Goal: Communication & Community: Answer question/provide support

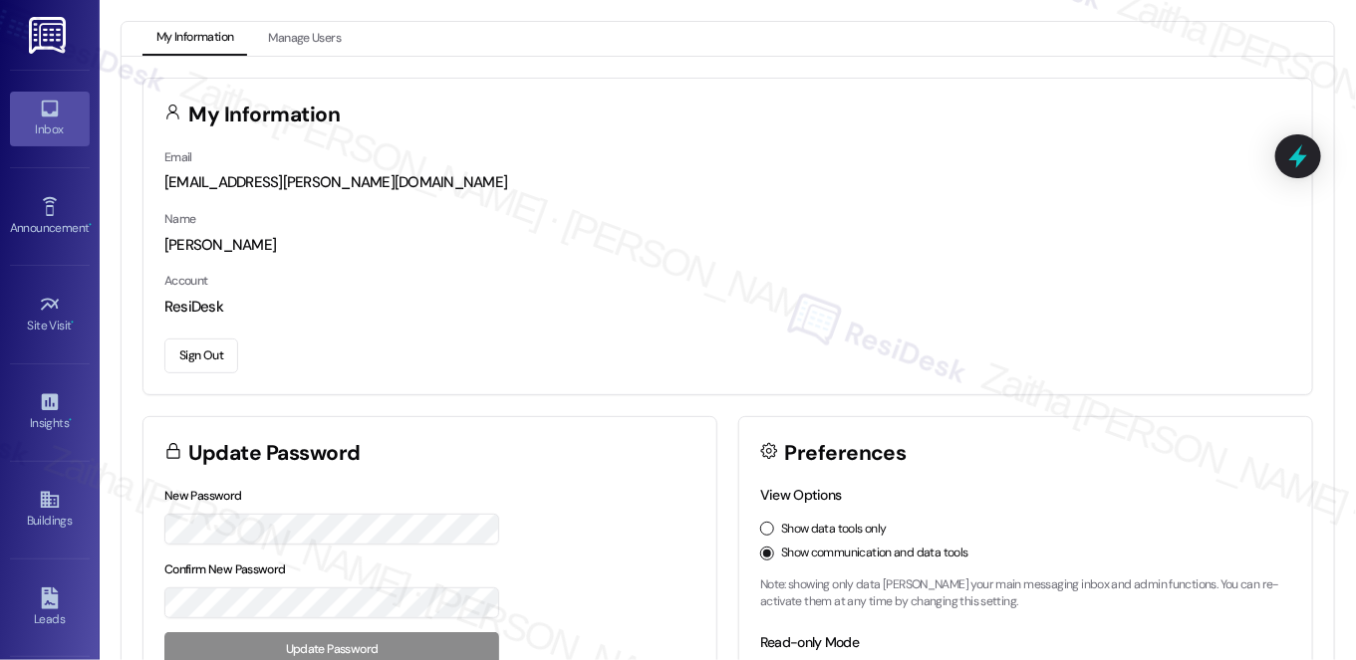
click at [68, 141] on link "Inbox" at bounding box center [50, 119] width 80 height 54
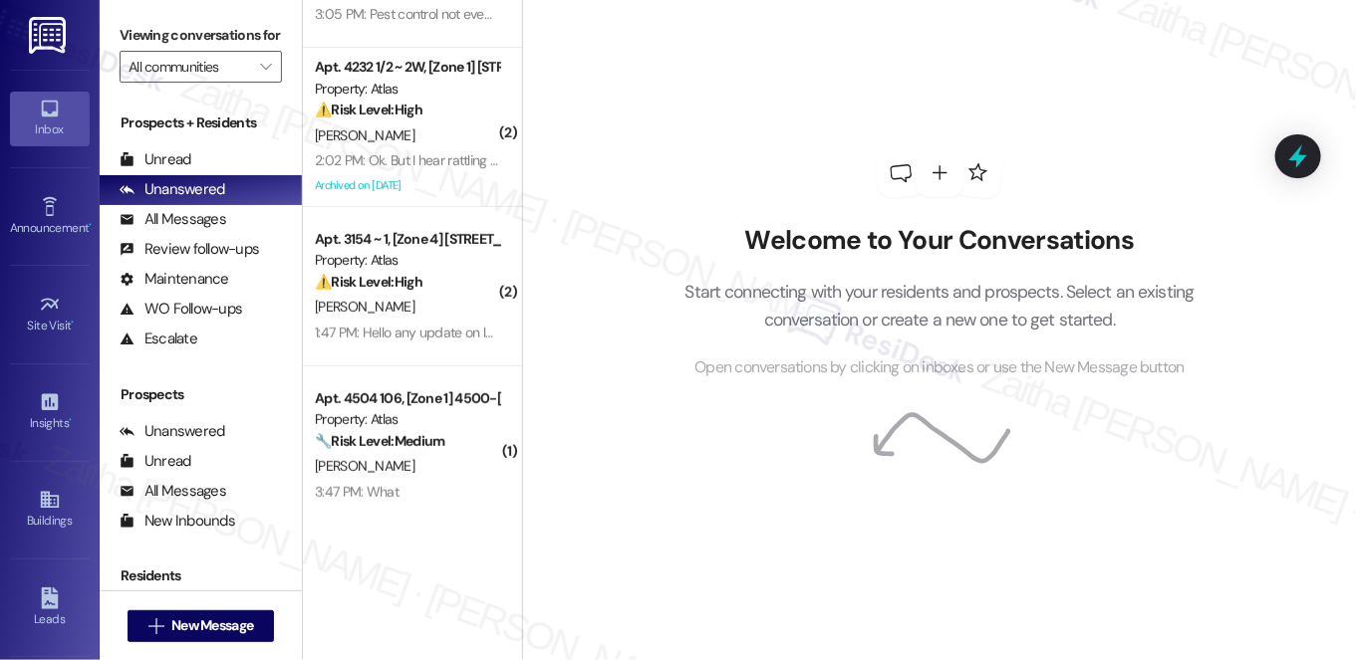
scroll to position [237, 0]
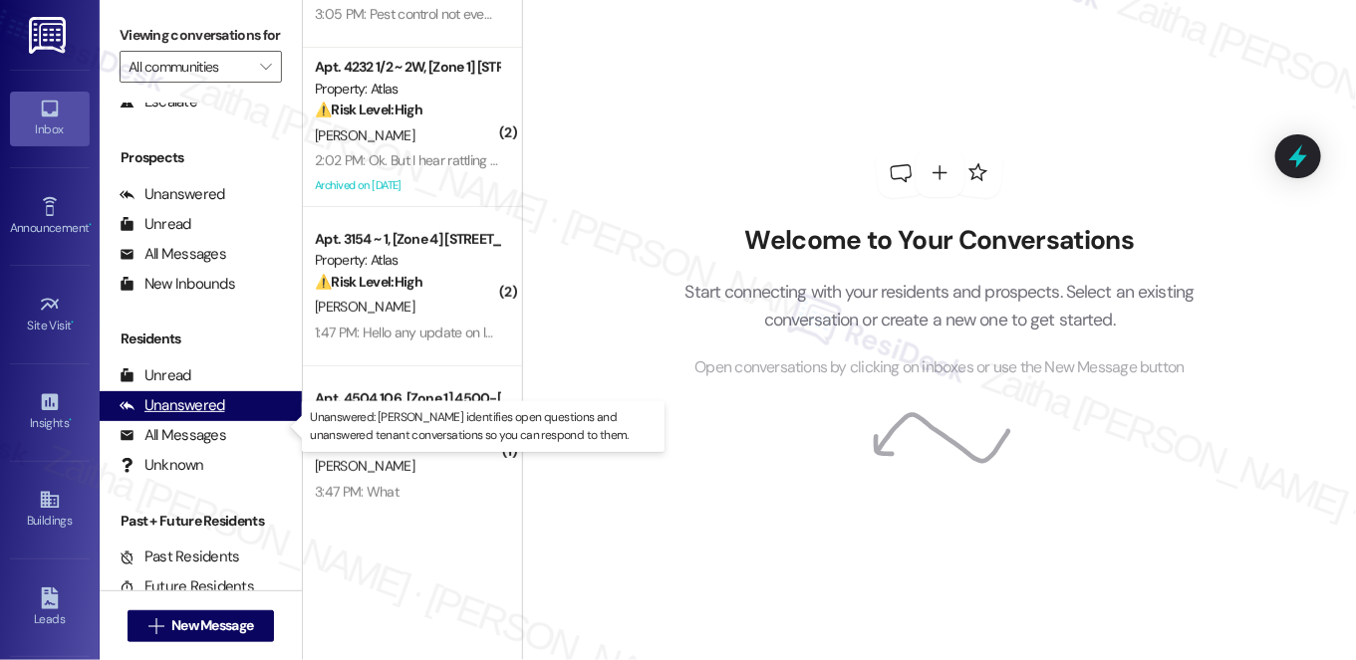
click at [205, 416] on div "Unanswered" at bounding box center [173, 405] width 106 height 21
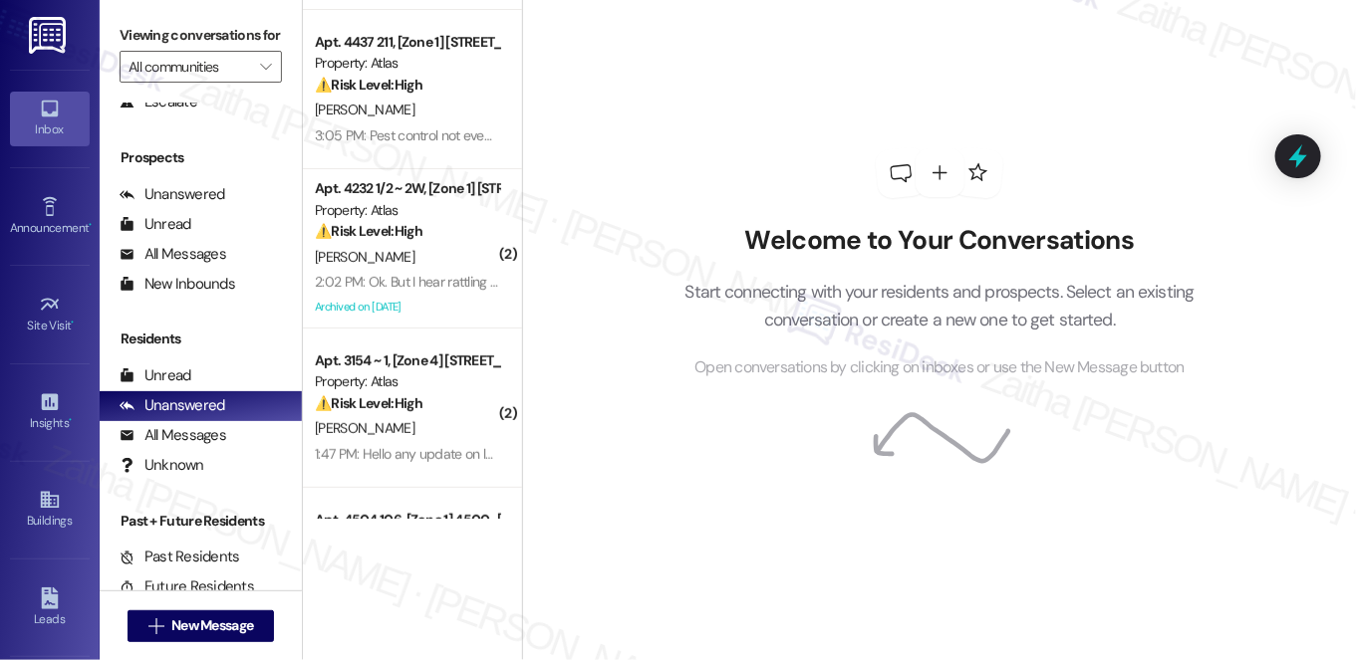
scroll to position [0, 0]
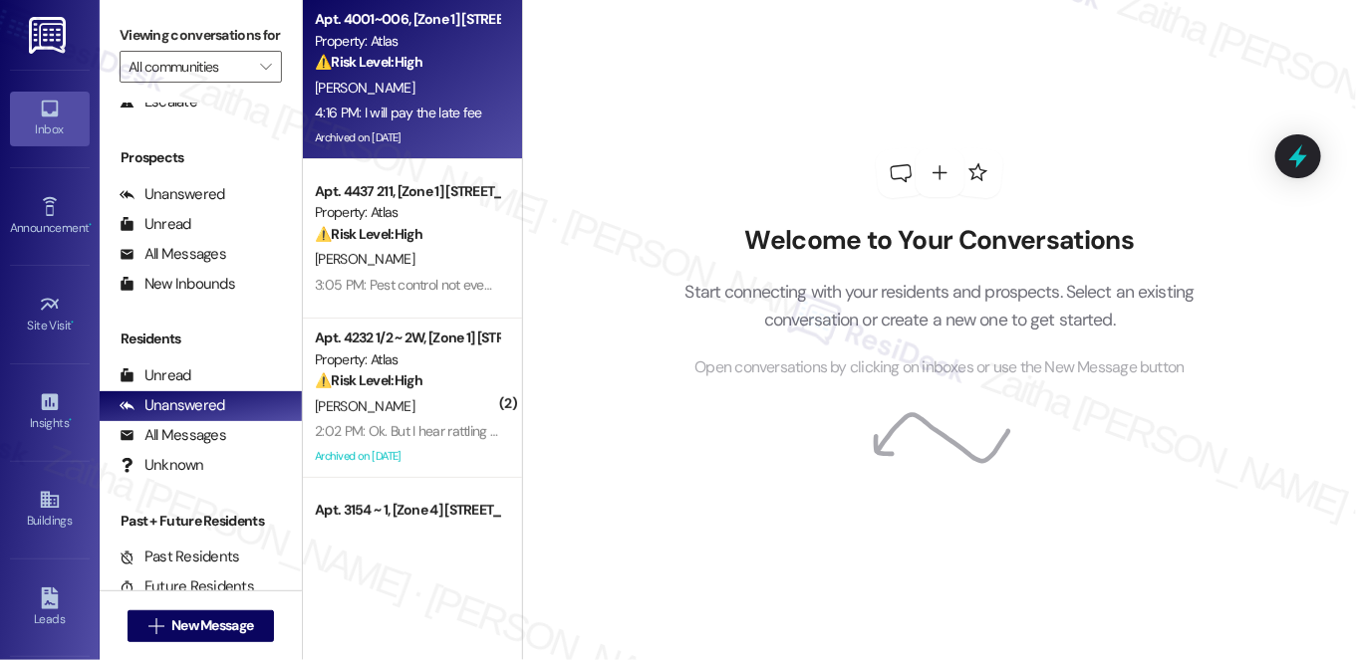
click at [435, 80] on div "[PERSON_NAME]" at bounding box center [407, 88] width 188 height 25
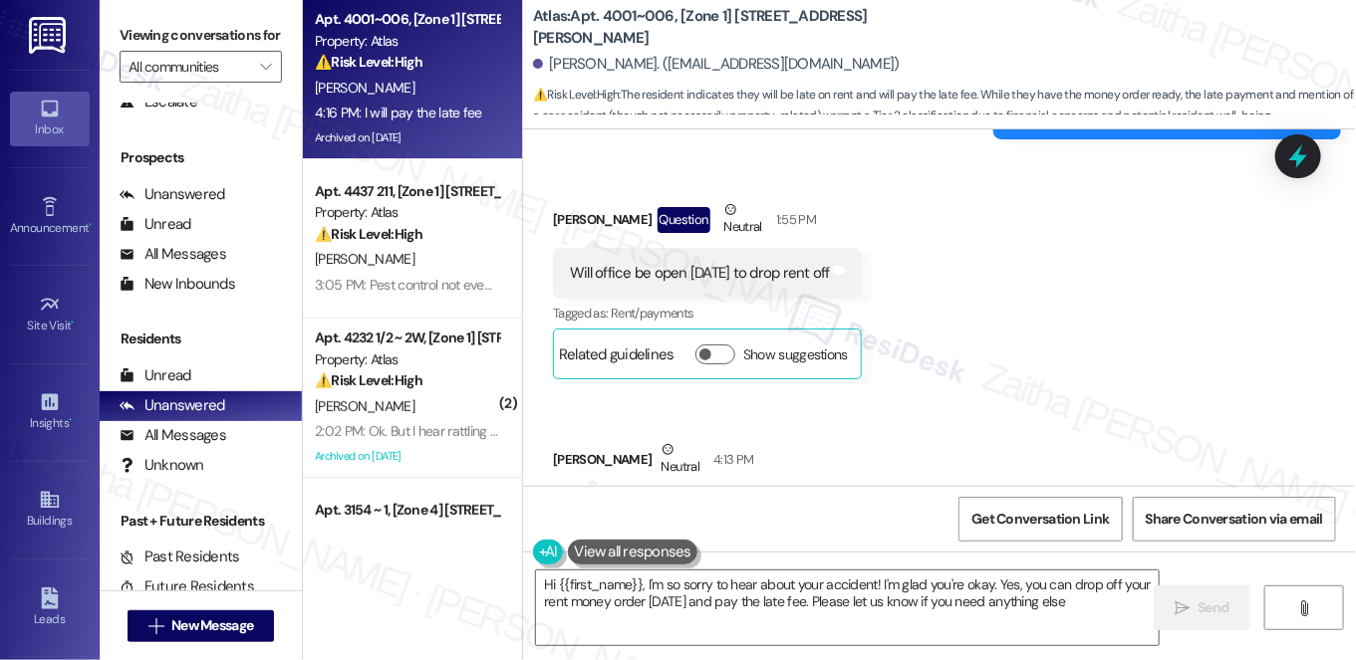
type textarea "Hi {{first_name}}, I'm so sorry to hear about your accident! I'm glad you're ok…"
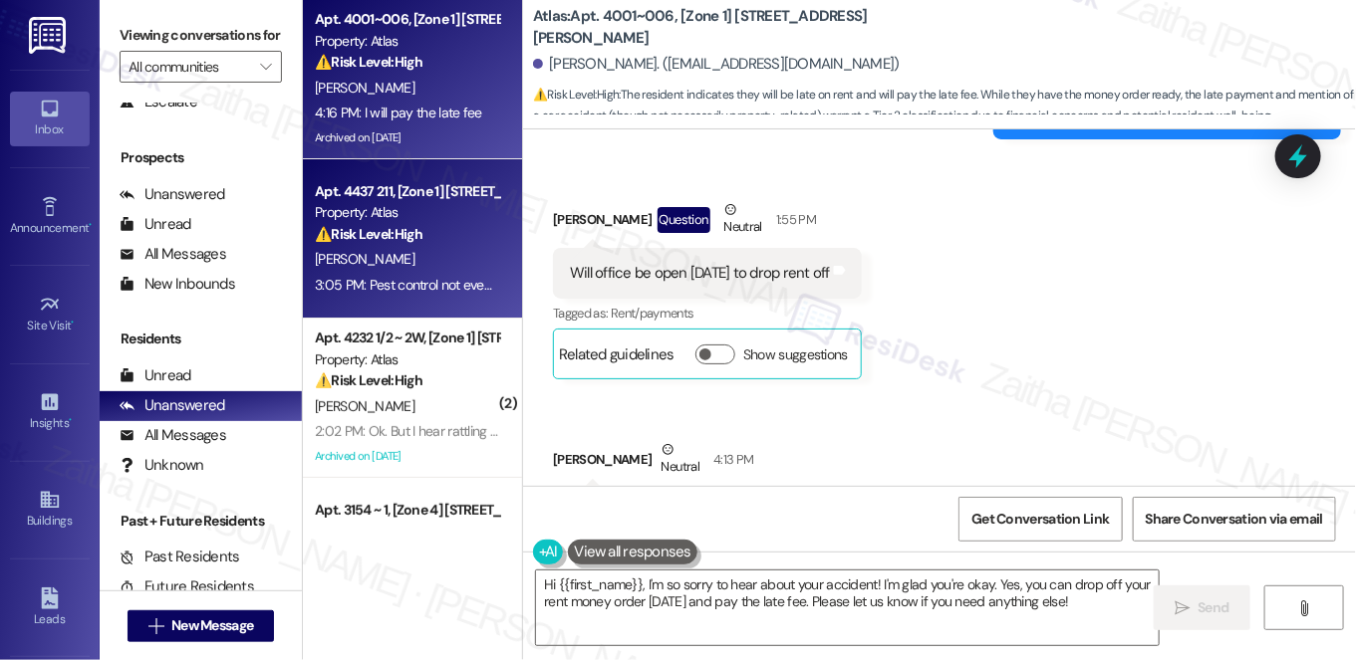
click at [444, 265] on div "[PERSON_NAME]" at bounding box center [407, 259] width 188 height 25
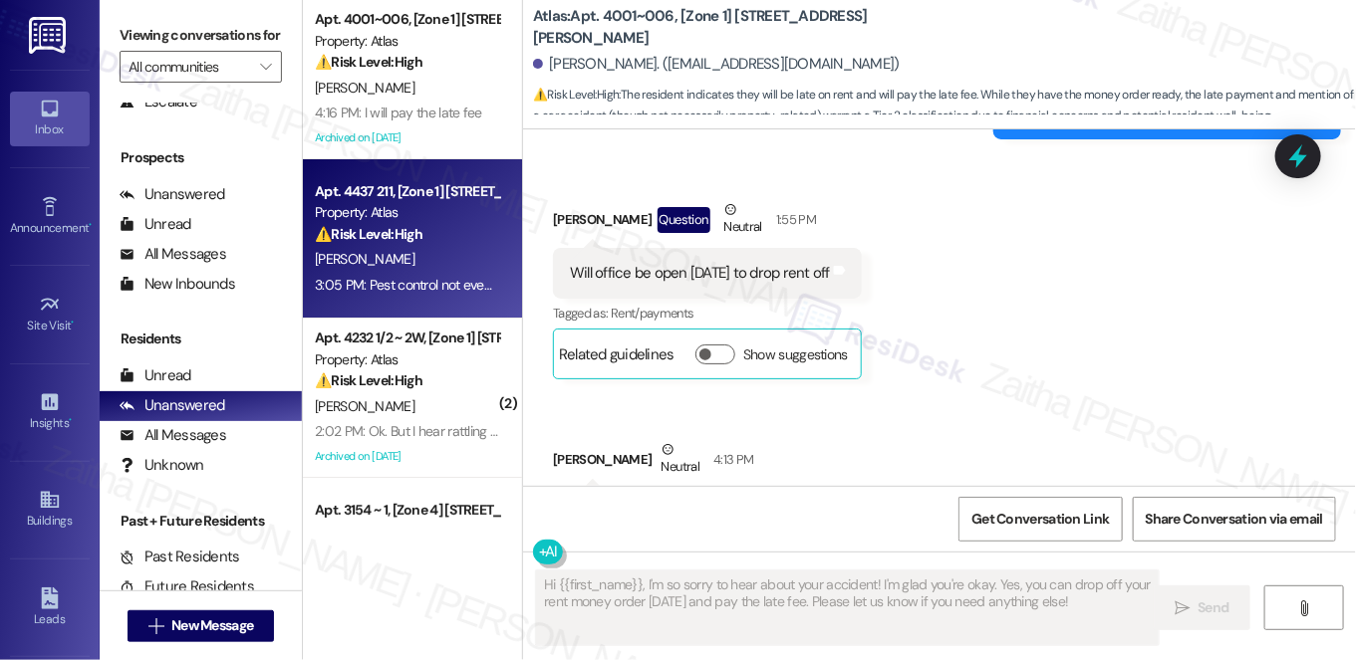
type textarea "Fetching suggested responses. Please feel free to read through the conversation…"
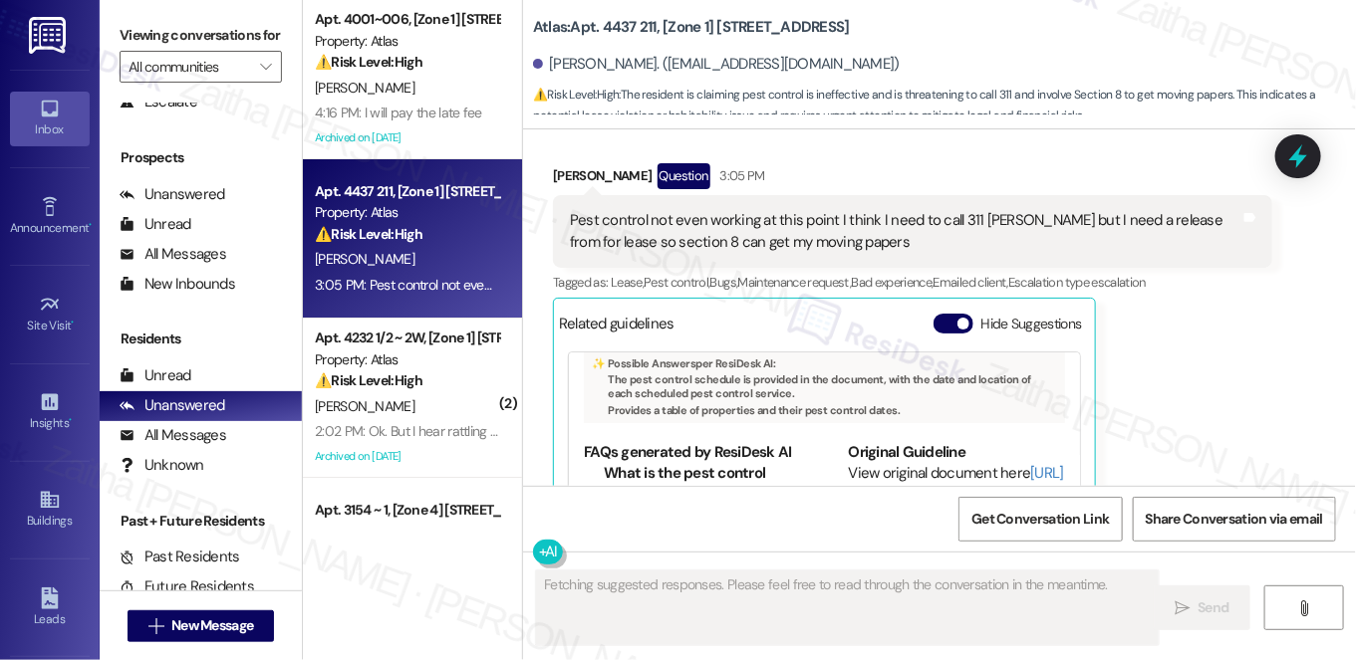
scroll to position [5363, 0]
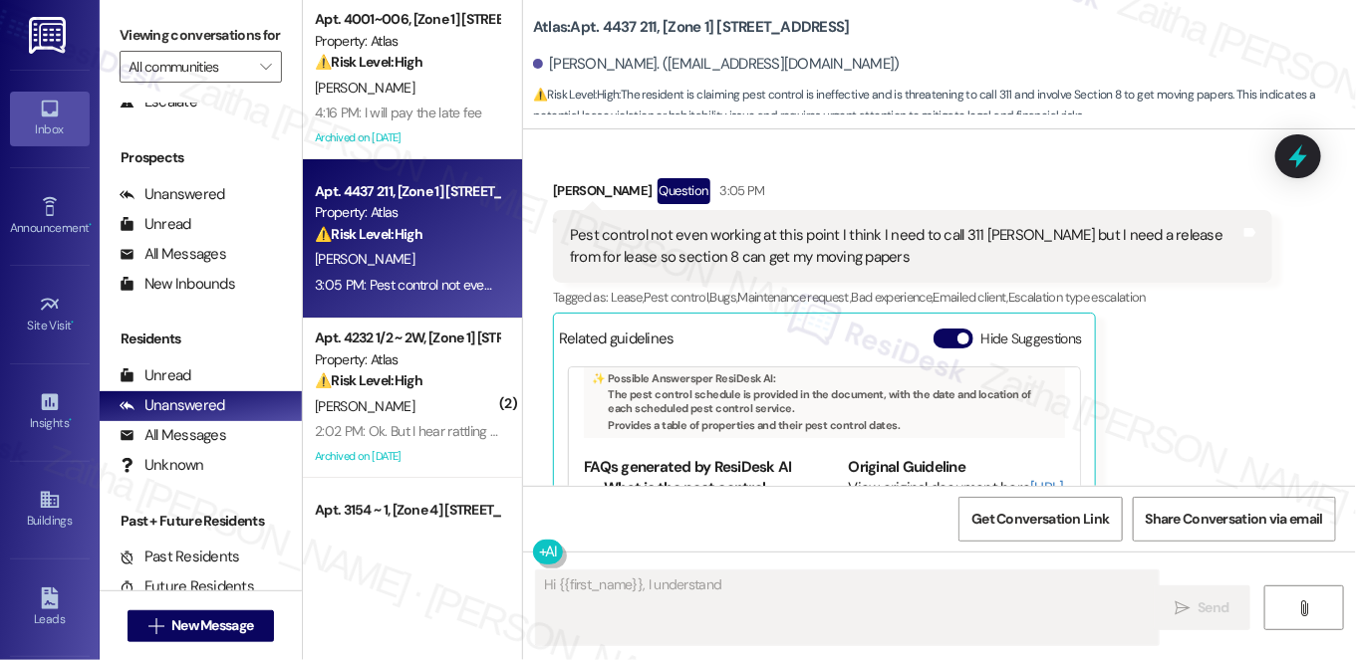
click at [936, 329] on div "Hide Suggestions" at bounding box center [1011, 339] width 156 height 21
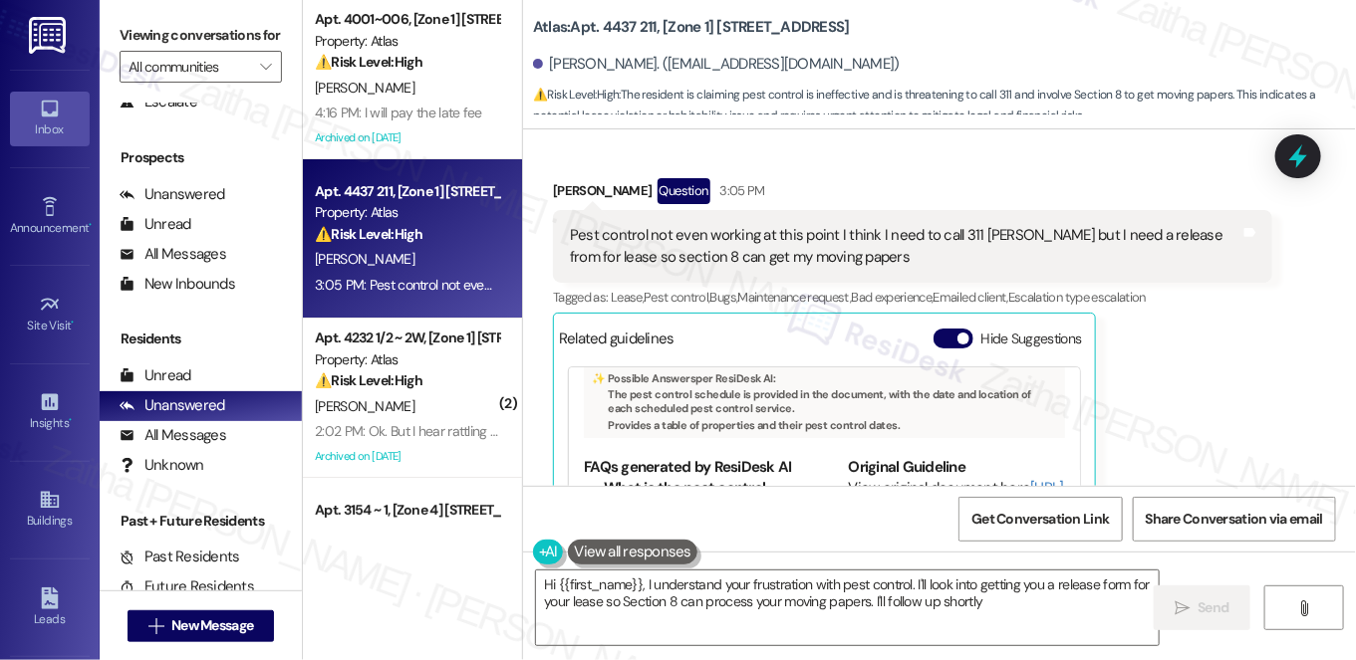
type textarea "Hi {{first_name}}, I understand your frustration with pest control. I'll look i…"
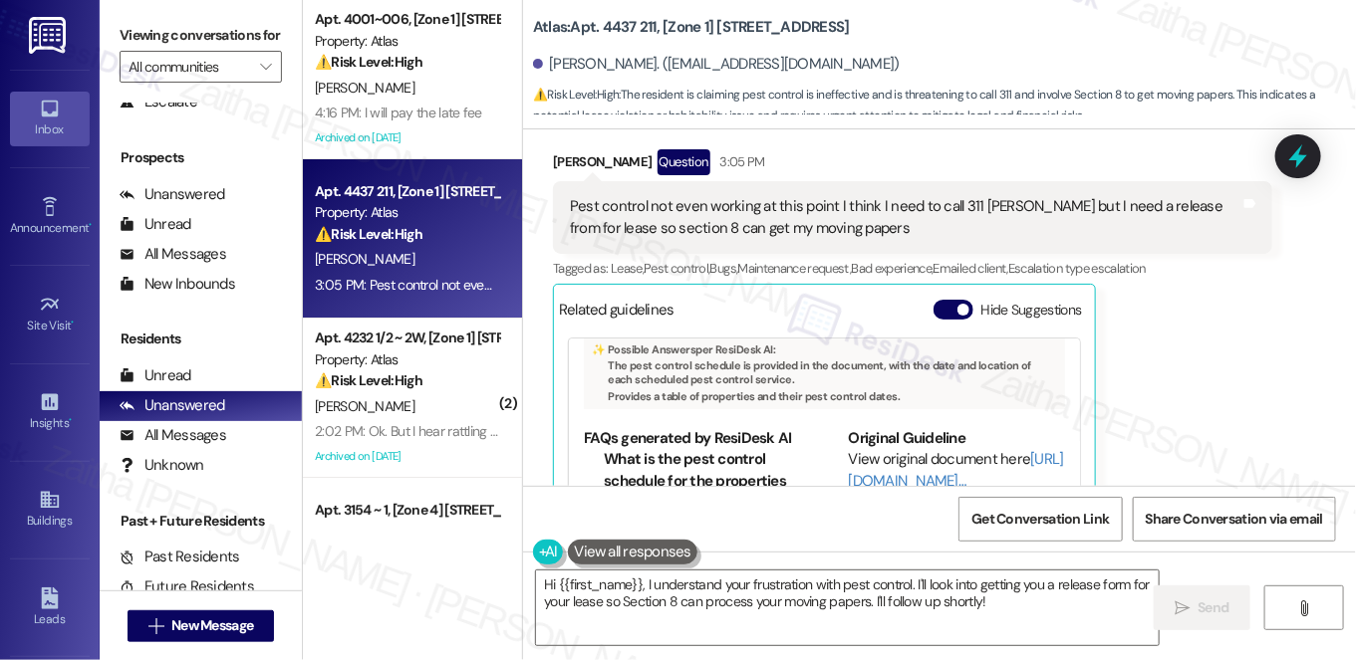
scroll to position [5339, 0]
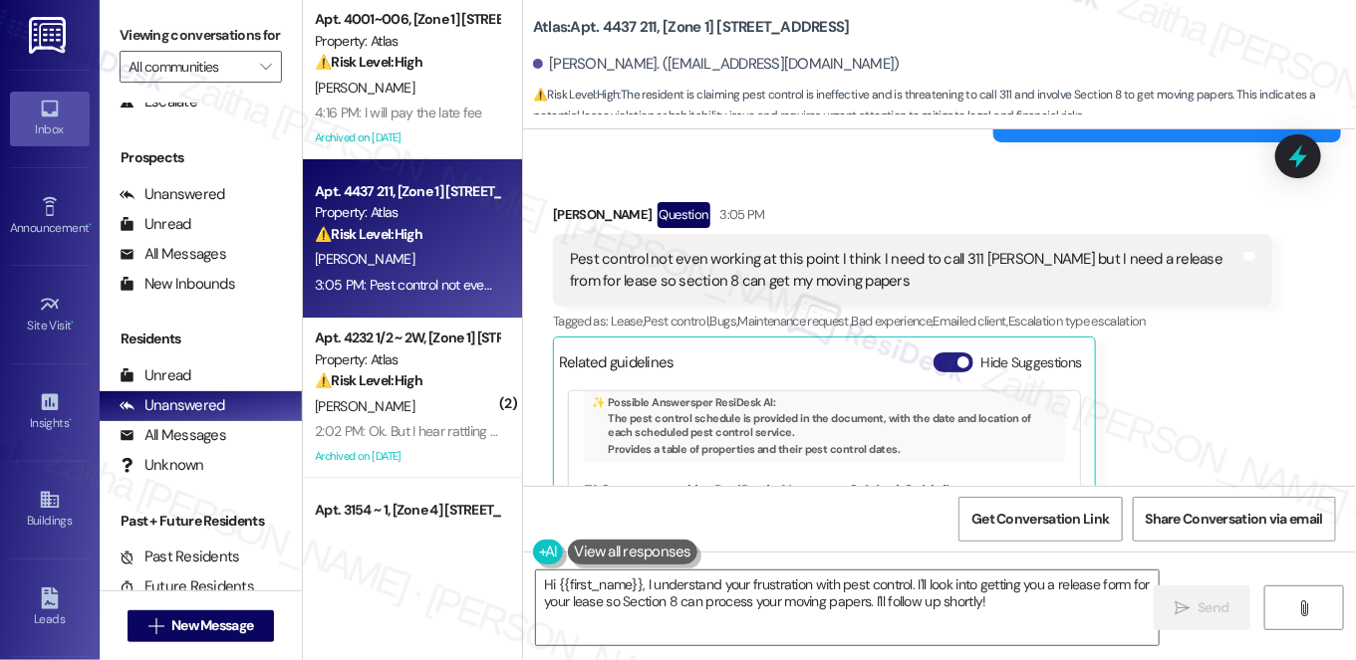
click at [940, 353] on button "Hide Suggestions" at bounding box center [953, 363] width 40 height 20
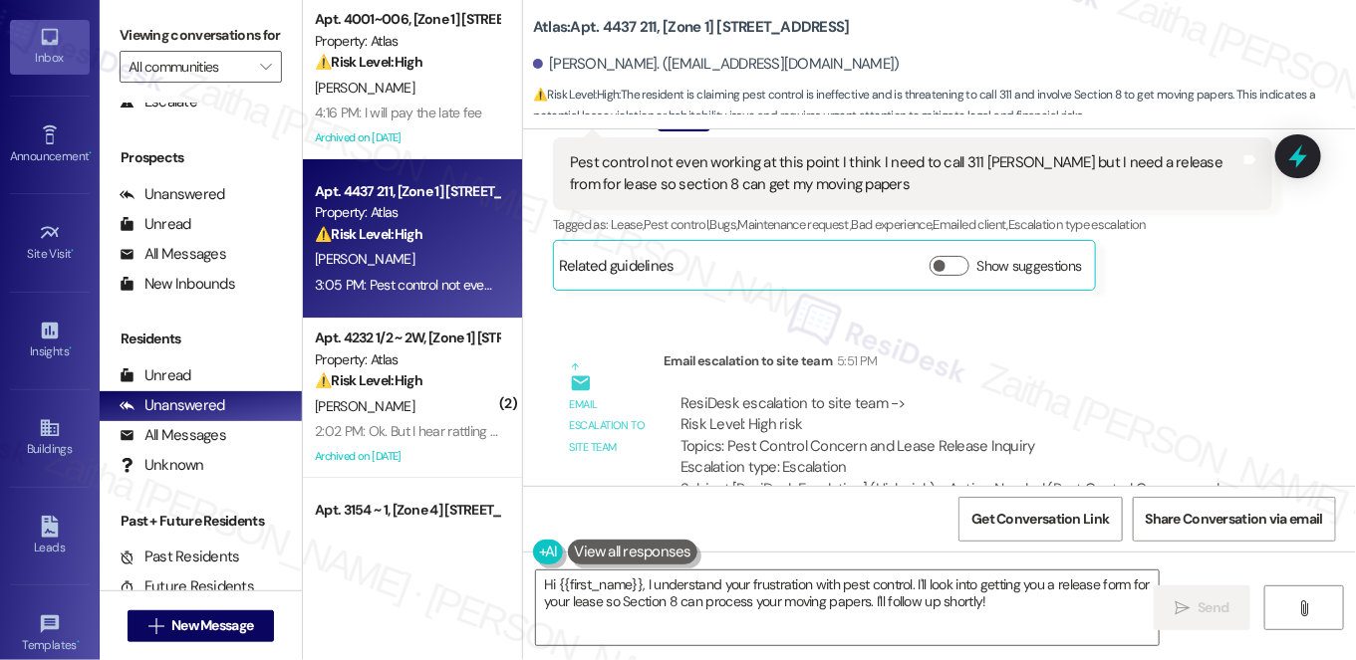
scroll to position [282, 0]
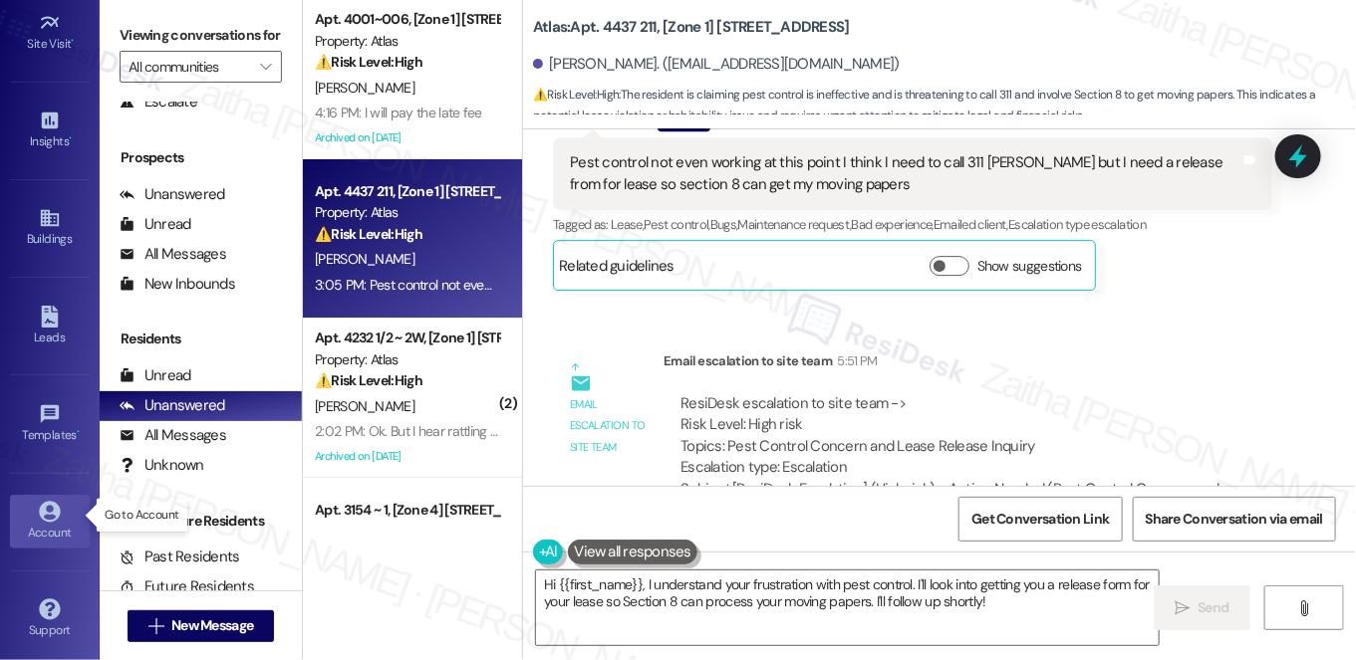
click at [46, 523] on div "Account" at bounding box center [50, 533] width 100 height 20
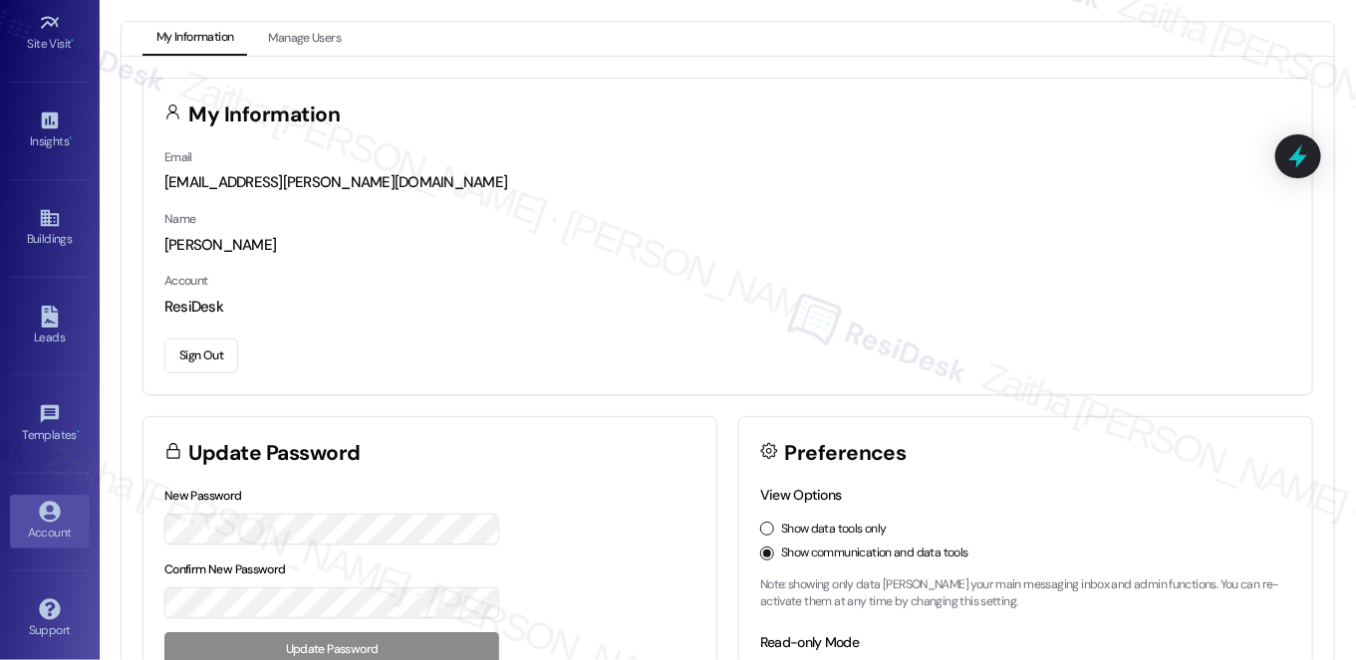
drag, startPoint x: 195, startPoint y: 362, endPoint x: 528, endPoint y: 374, distance: 332.9
click at [195, 362] on button "Sign Out" at bounding box center [201, 356] width 74 height 35
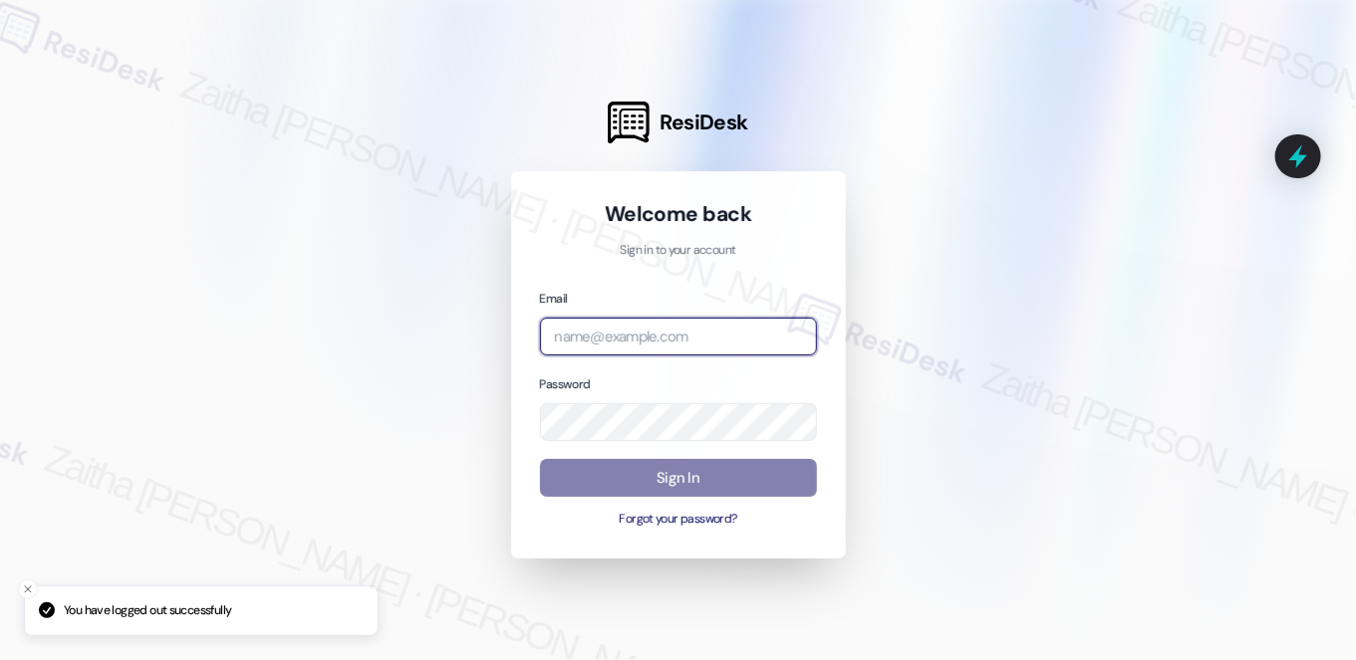
click at [674, 338] on input "email" at bounding box center [678, 337] width 277 height 39
type input "[EMAIL_ADDRESS][PERSON_NAME][DOMAIN_NAME]"
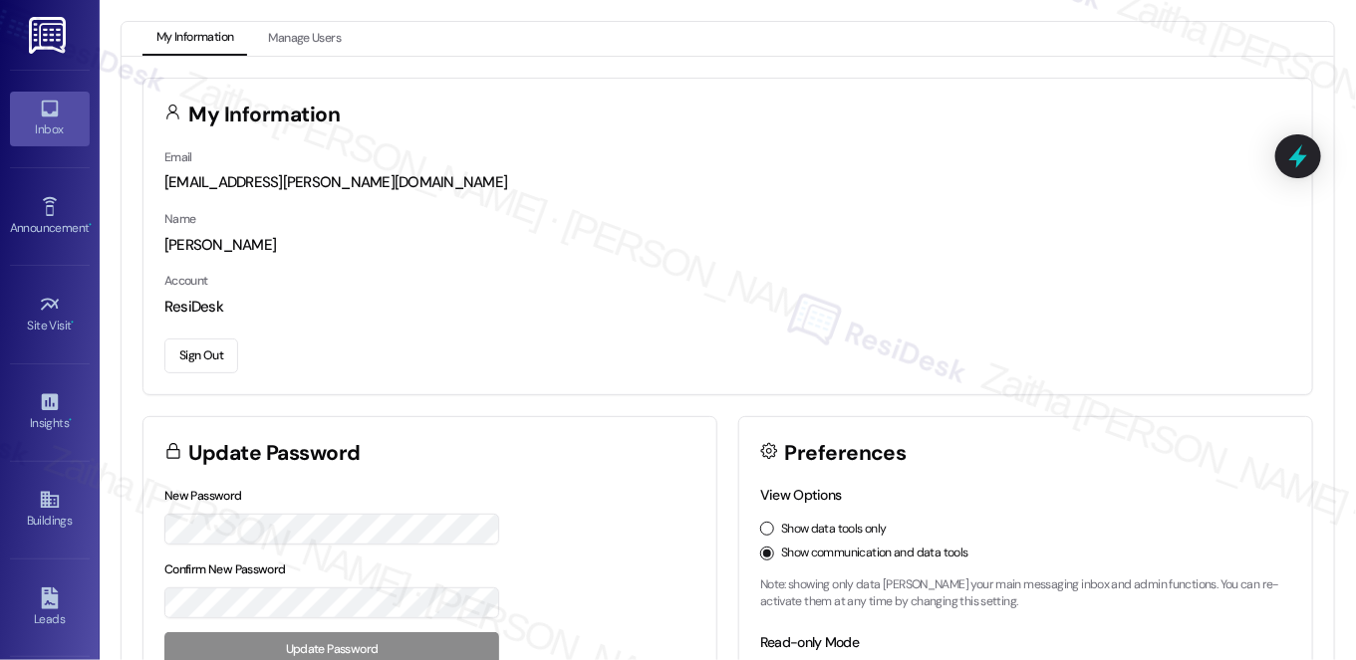
click at [29, 126] on div "Inbox" at bounding box center [50, 130] width 100 height 20
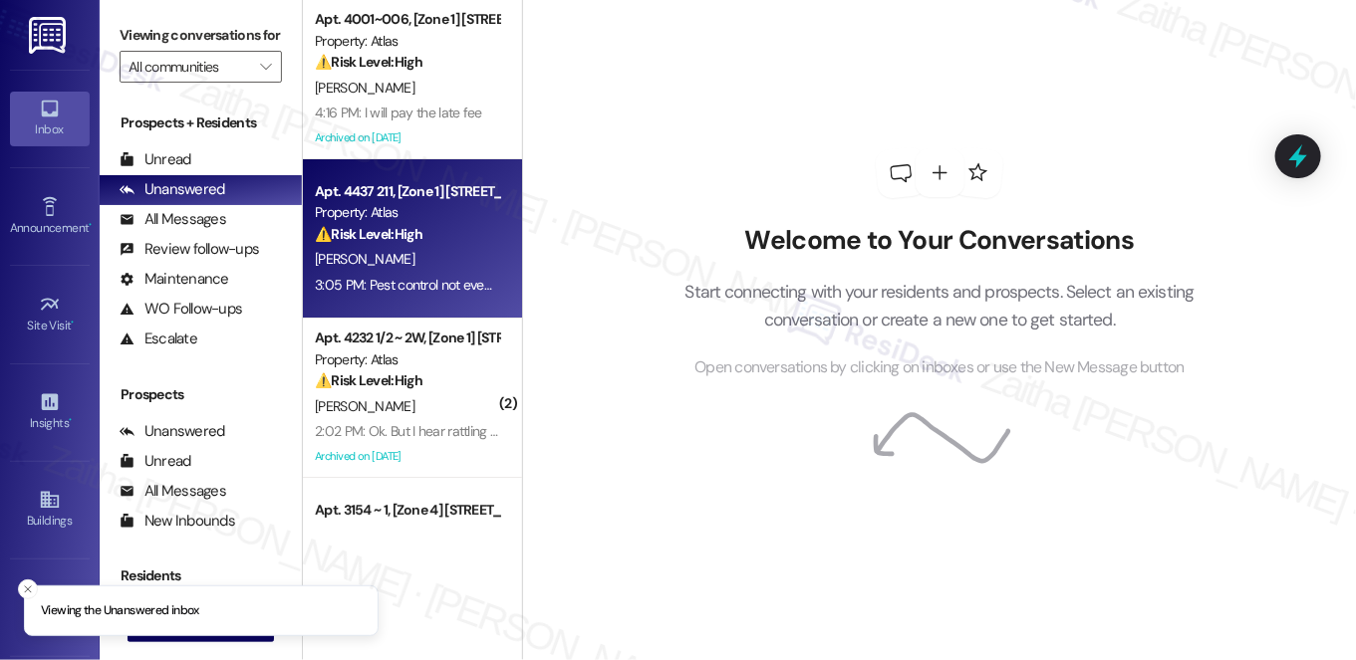
click at [454, 264] on div "[PERSON_NAME]" at bounding box center [407, 259] width 188 height 25
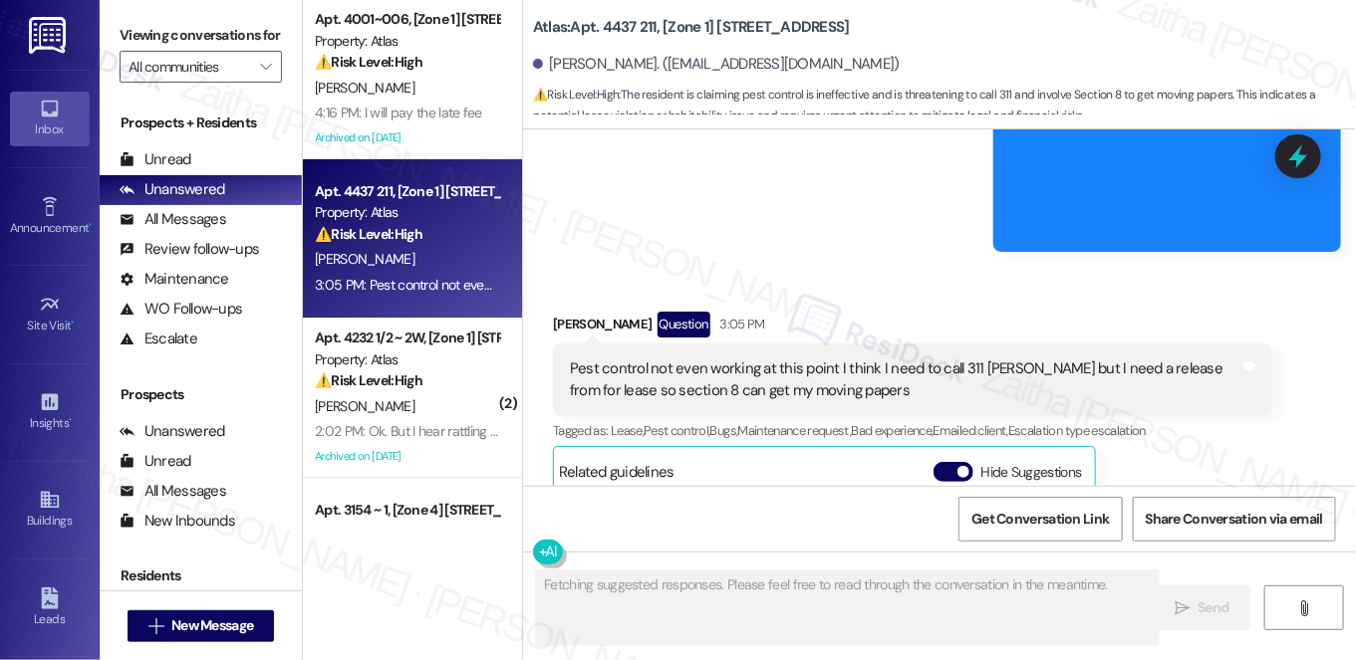
scroll to position [5158, 0]
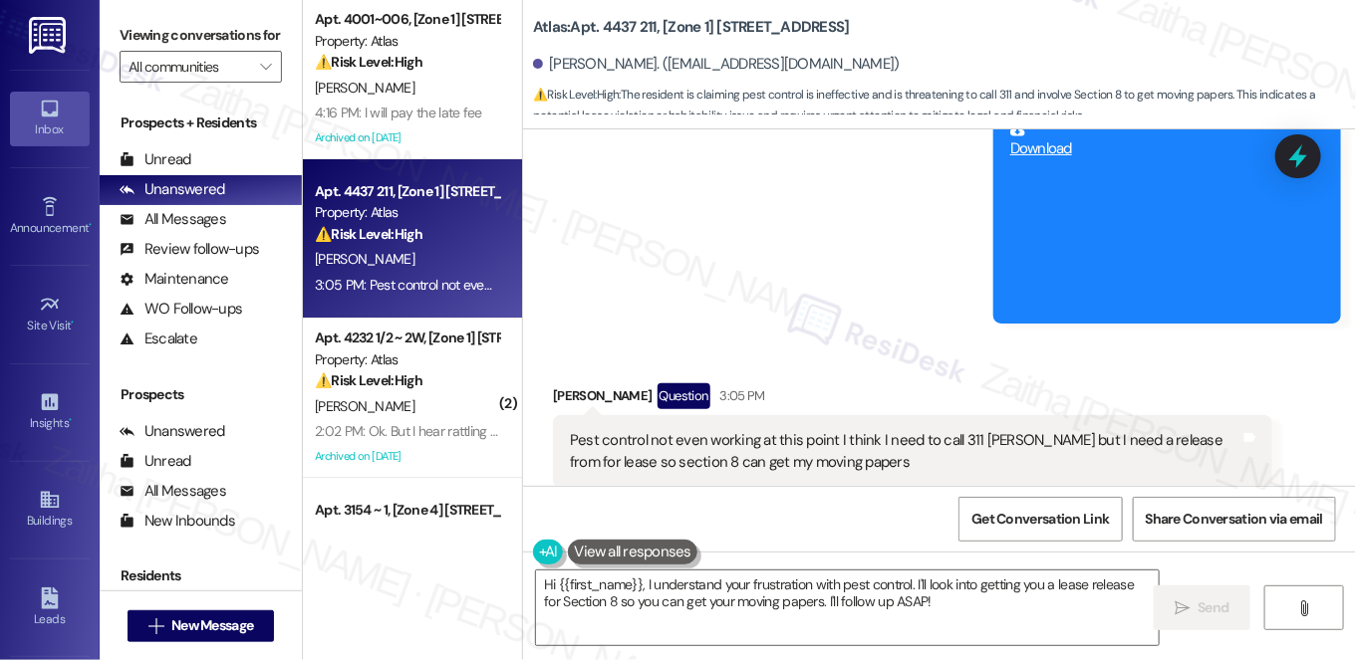
click at [942, 534] on button "Hide Suggestions" at bounding box center [953, 544] width 40 height 20
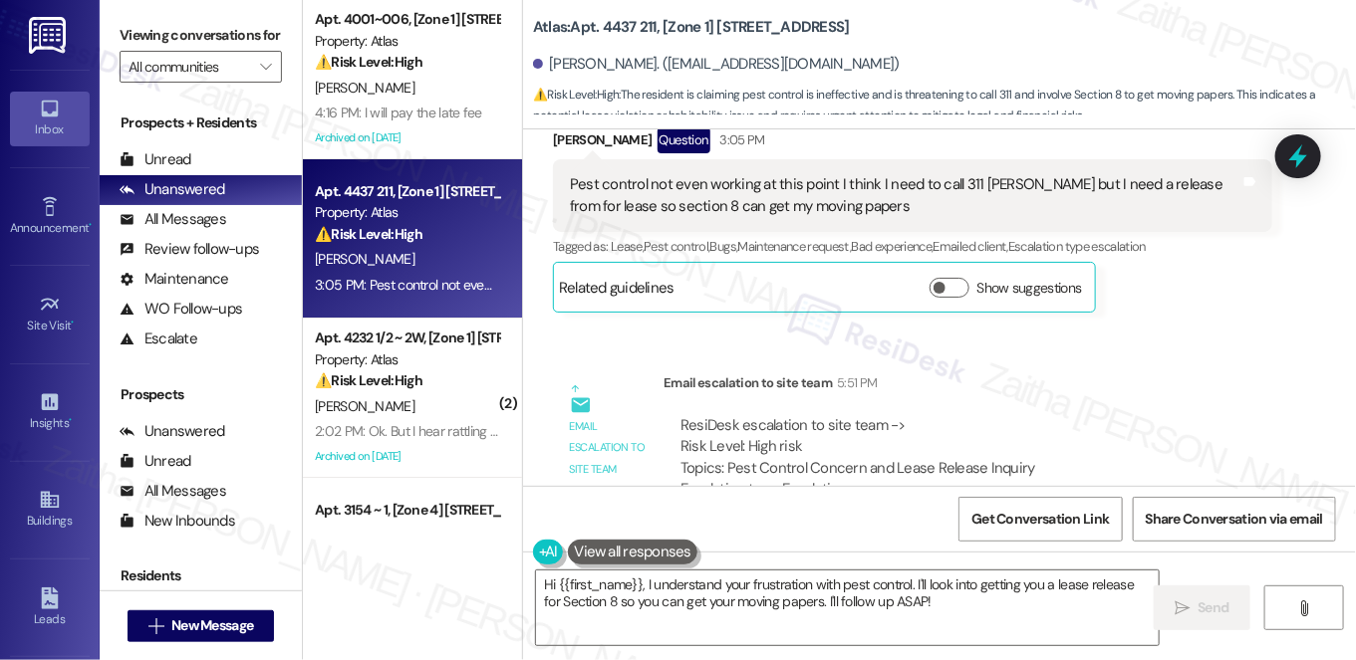
scroll to position [5436, 0]
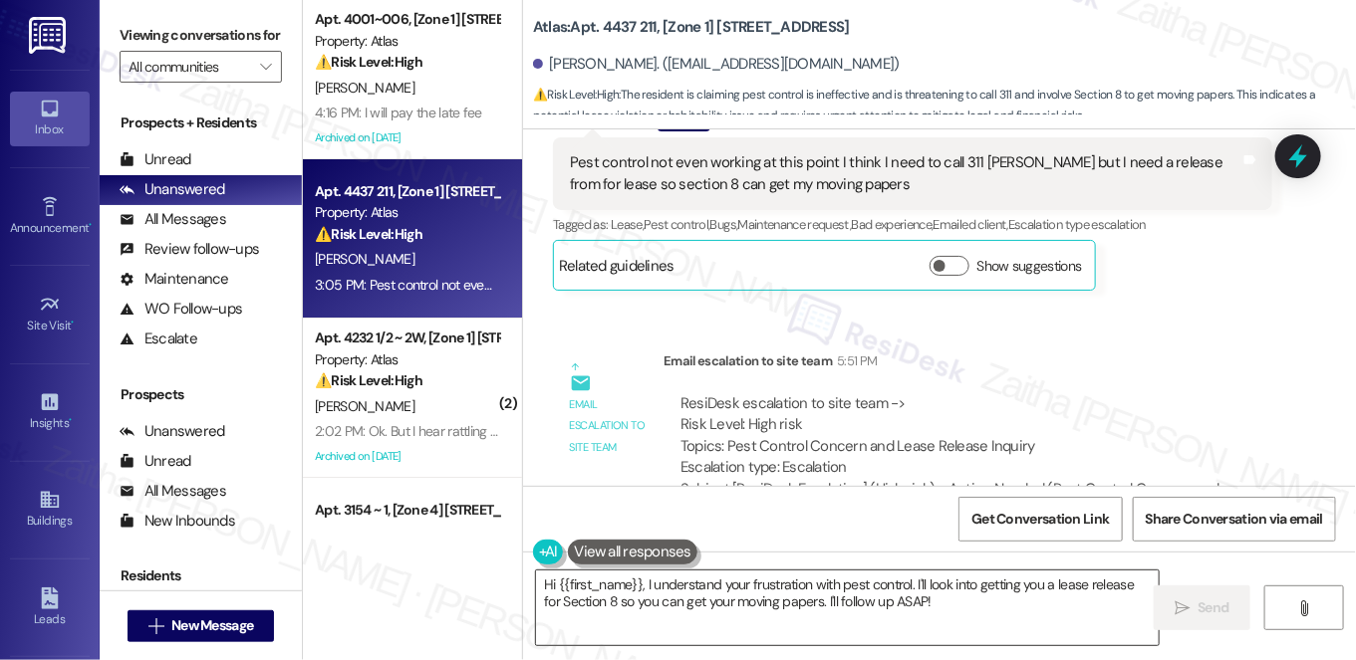
click at [877, 601] on textarea "Hi {{first_name}}, I understand your frustration with pest control. I'll look i…" at bounding box center [847, 608] width 623 height 75
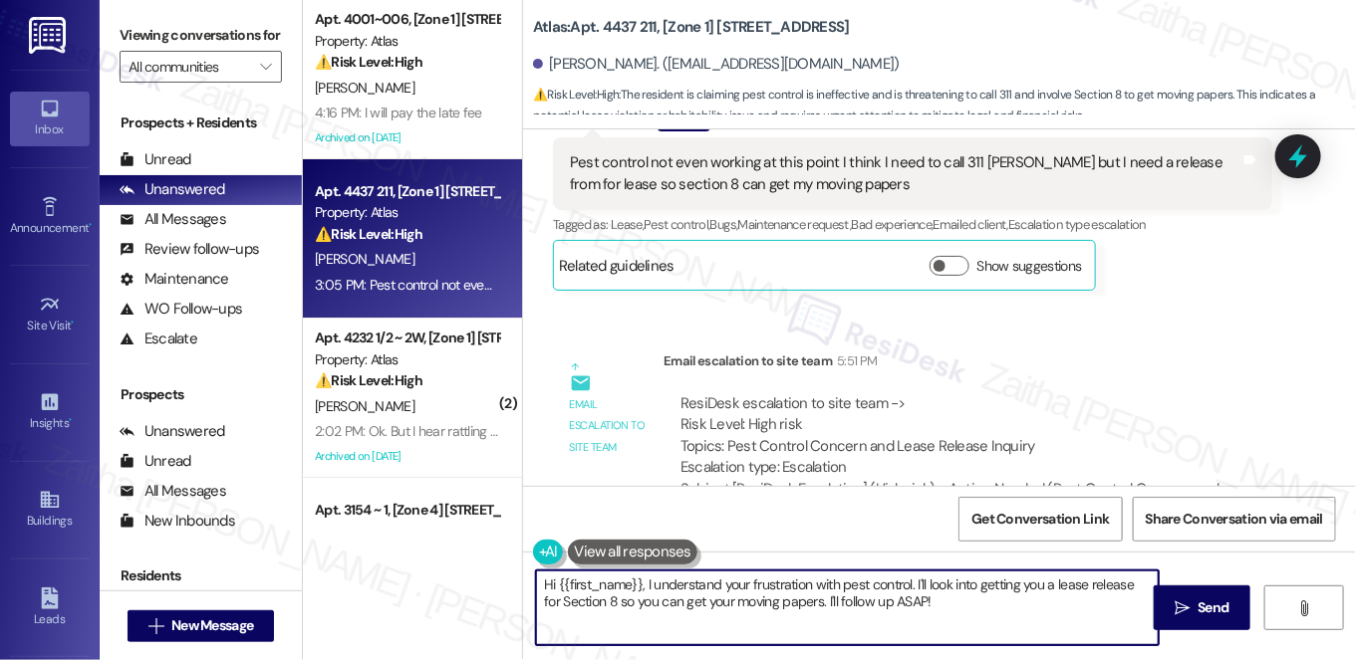
click at [877, 601] on textarea "Hi {{first_name}}, I understand your frustration with pest control. I'll look i…" at bounding box center [847, 608] width 623 height 75
type textarea "Hi {{first_name}}, I understand your frustration with pest control. I'll look i…"
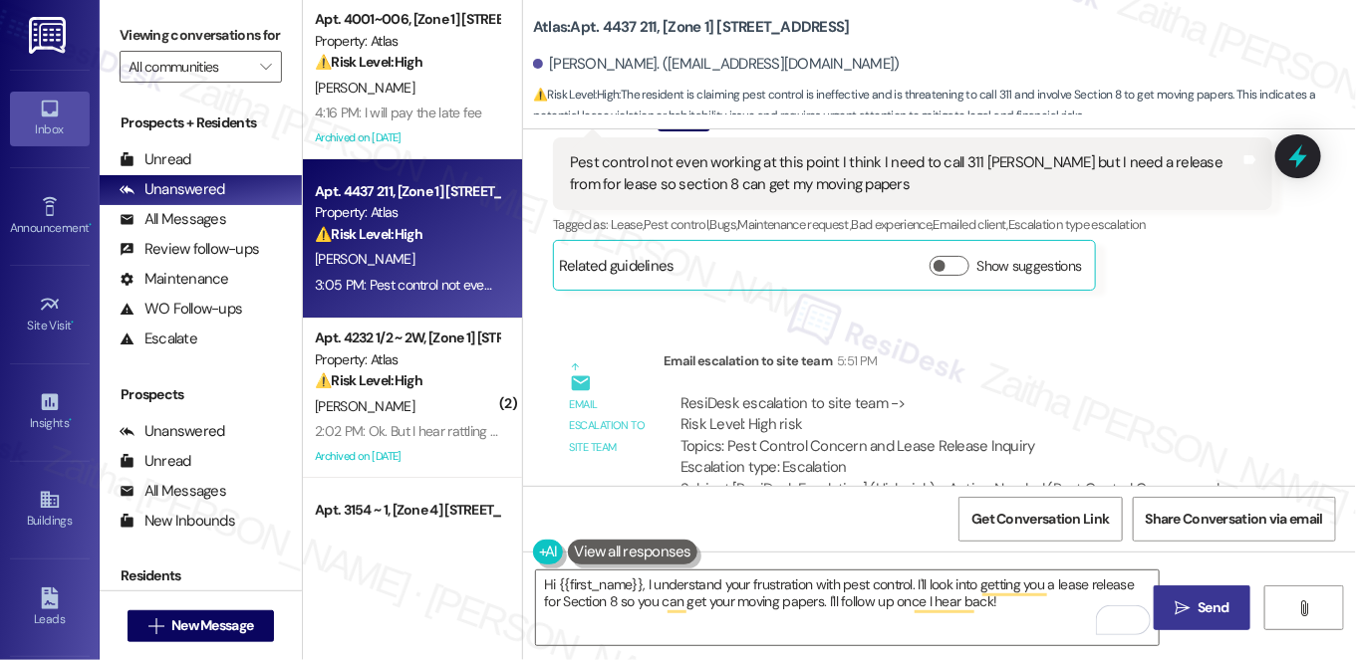
click at [1182, 612] on icon "" at bounding box center [1181, 609] width 15 height 16
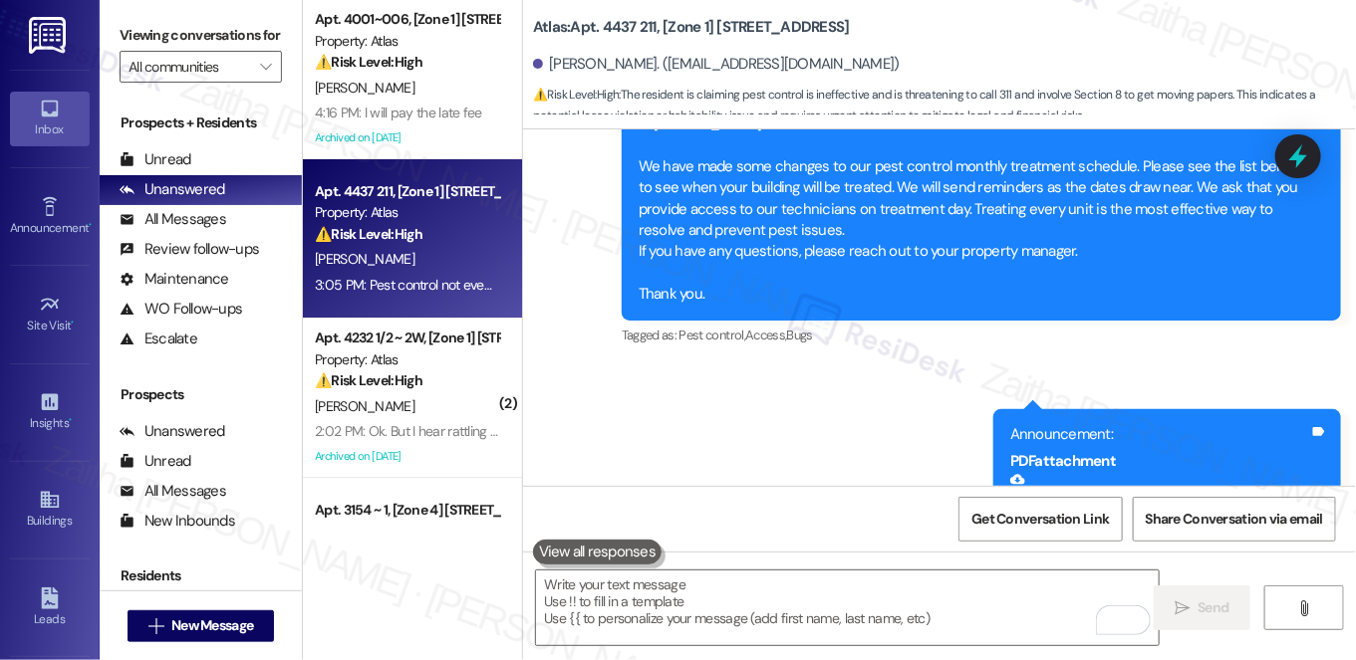
scroll to position [4802, 0]
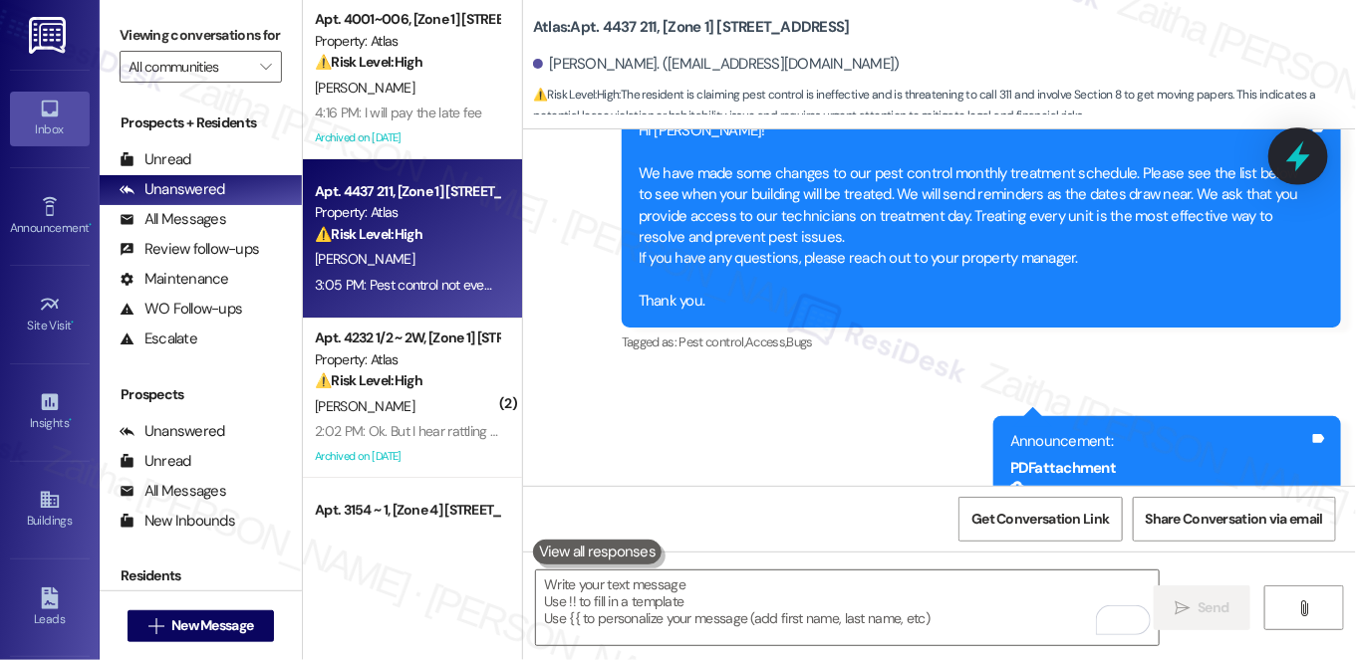
click at [1299, 169] on icon at bounding box center [1298, 156] width 34 height 34
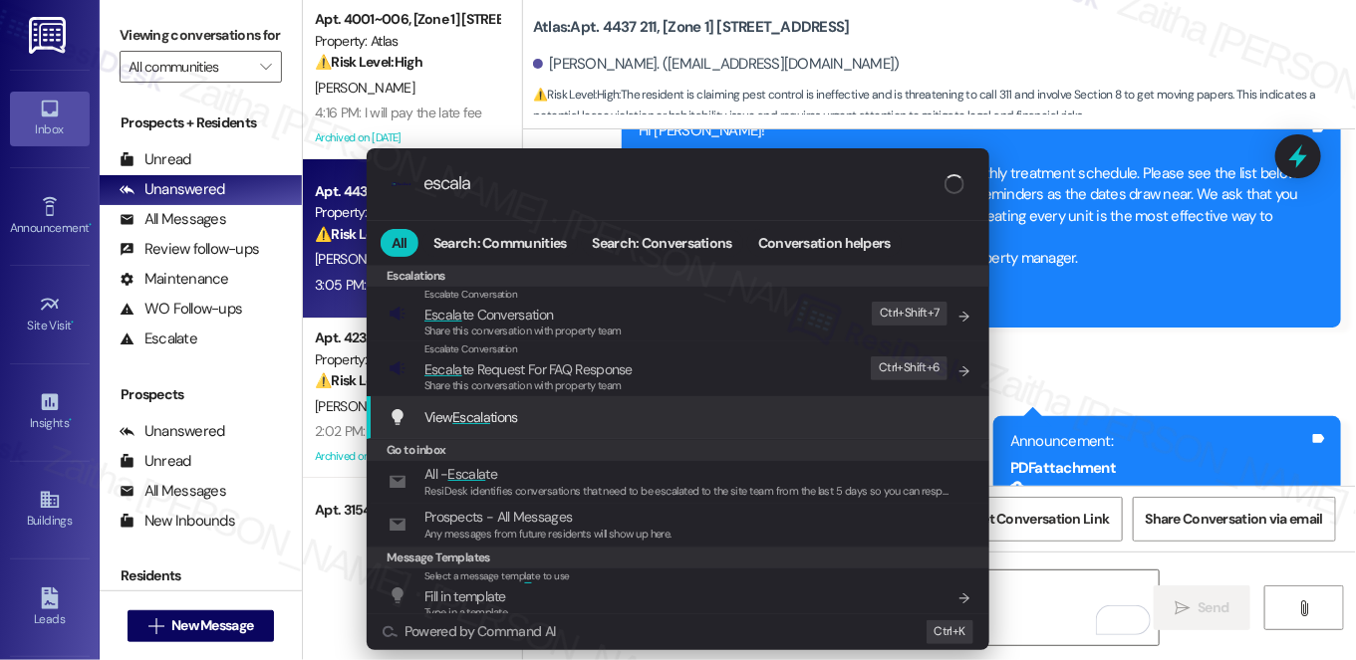
type input "escala"
click at [459, 418] on span "Escala" at bounding box center [471, 417] width 38 height 18
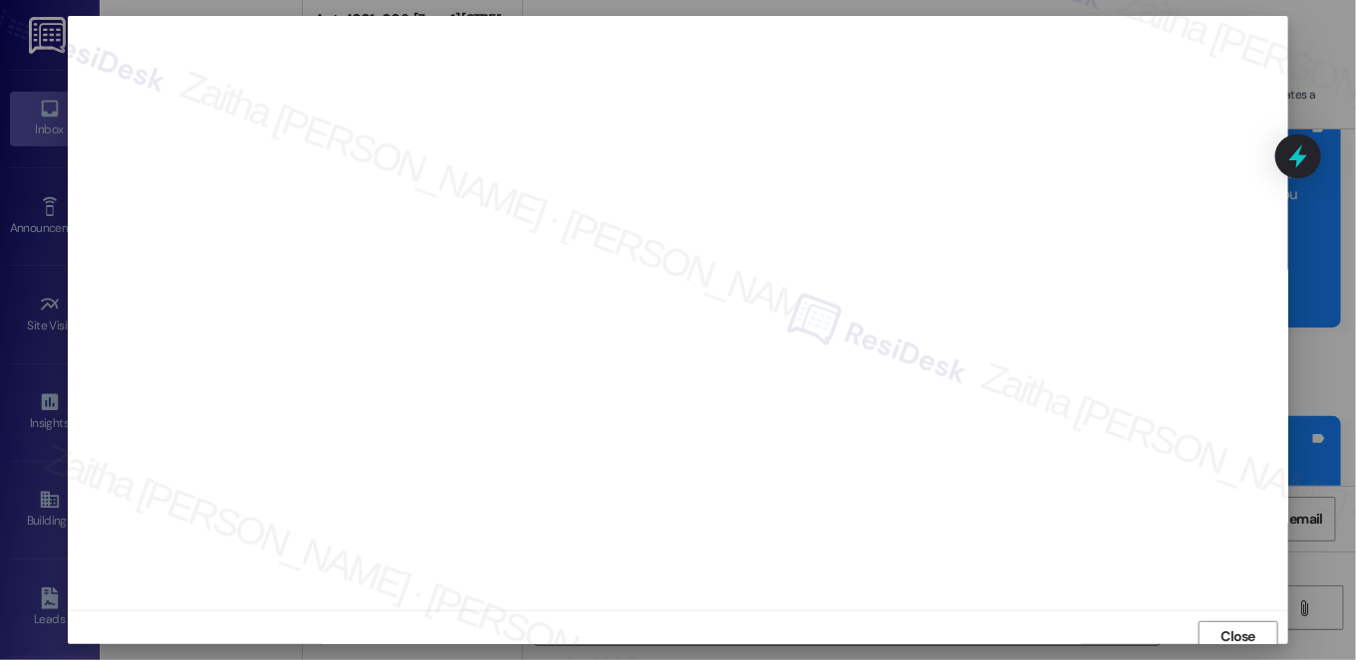
scroll to position [8, 0]
click at [1236, 628] on span "Close" at bounding box center [1238, 629] width 35 height 21
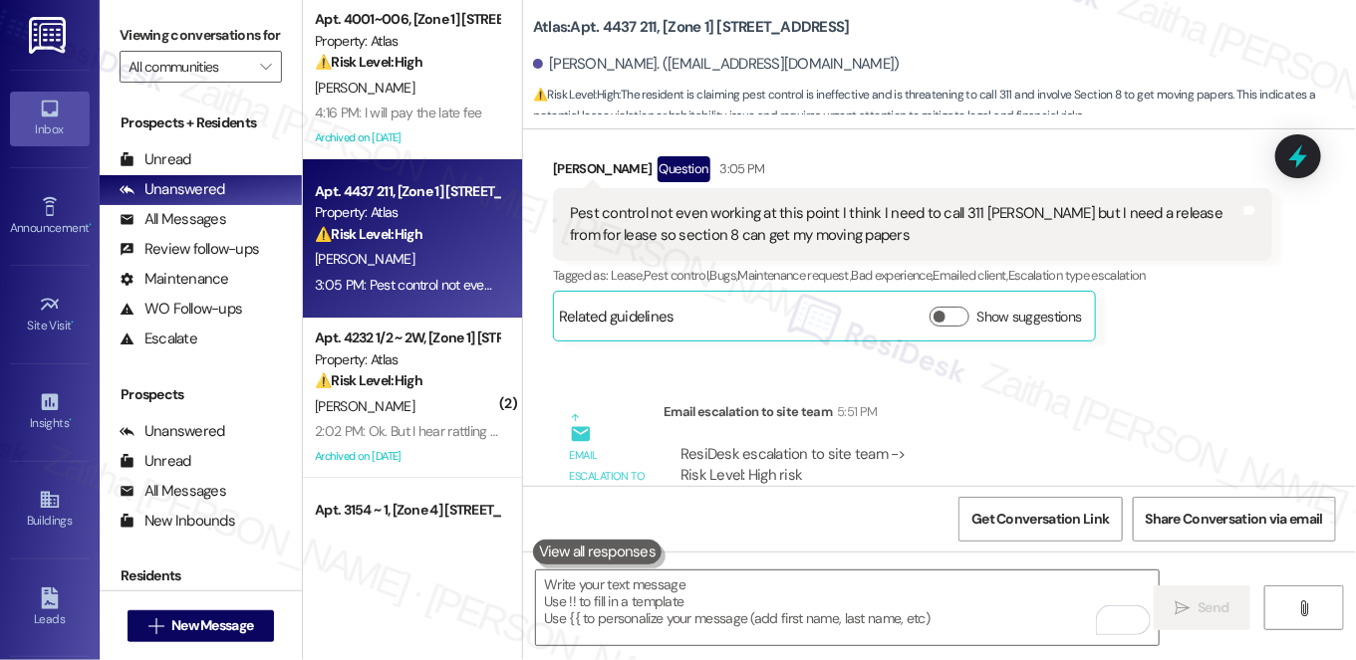
scroll to position [5436, 0]
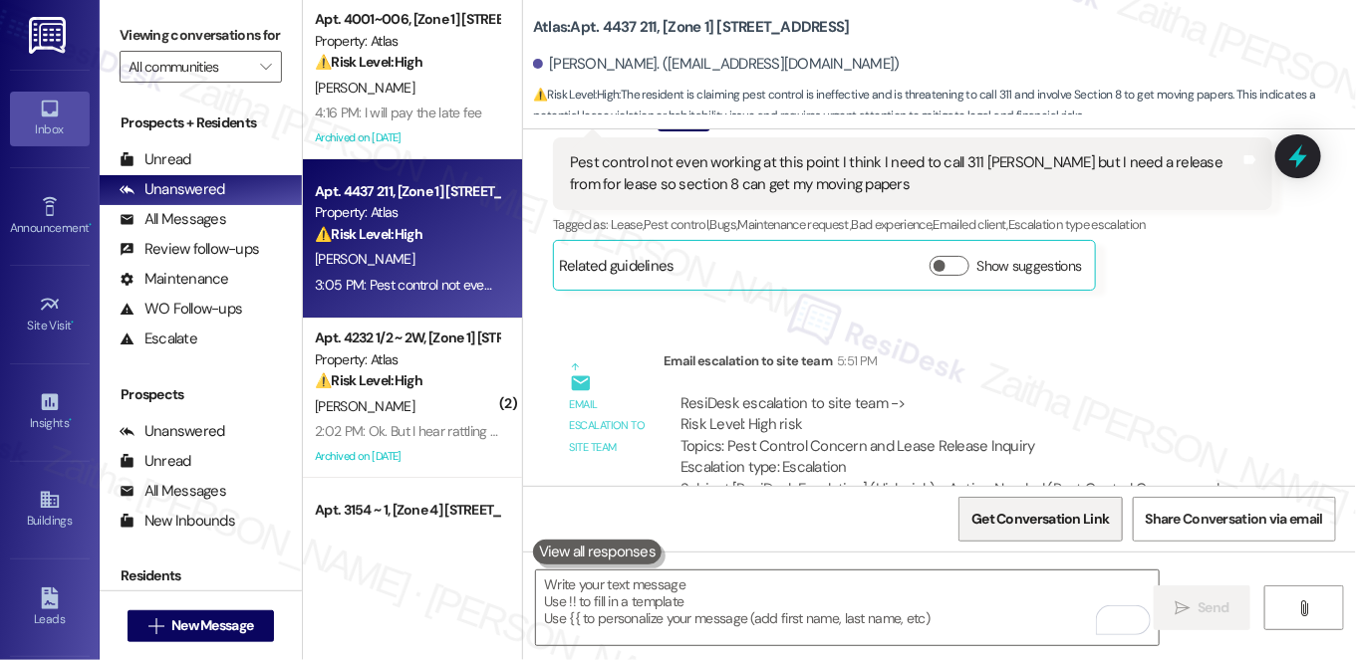
click at [987, 534] on span "Get Conversation Link" at bounding box center [1039, 519] width 145 height 43
click at [1115, 48] on div "[PERSON_NAME]. ([EMAIL_ADDRESS][DOMAIN_NAME])" at bounding box center [944, 65] width 823 height 40
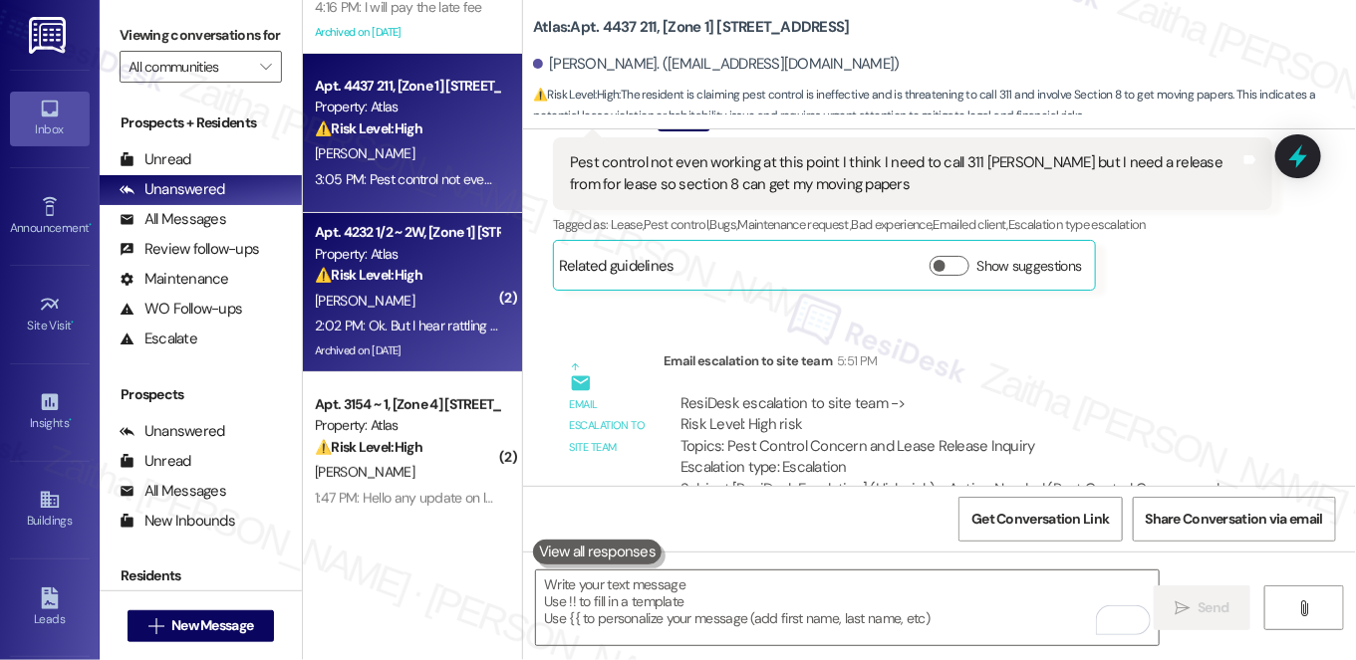
scroll to position [180, 0]
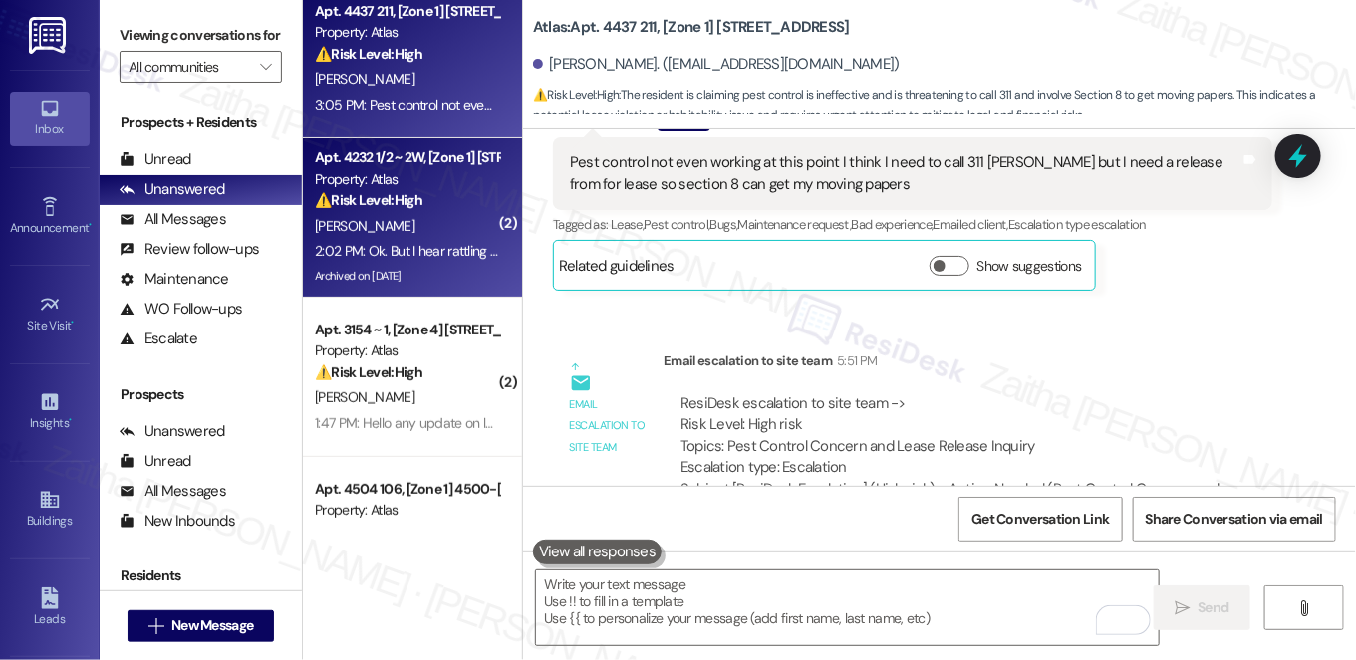
click at [463, 217] on div "[PERSON_NAME]" at bounding box center [407, 226] width 188 height 25
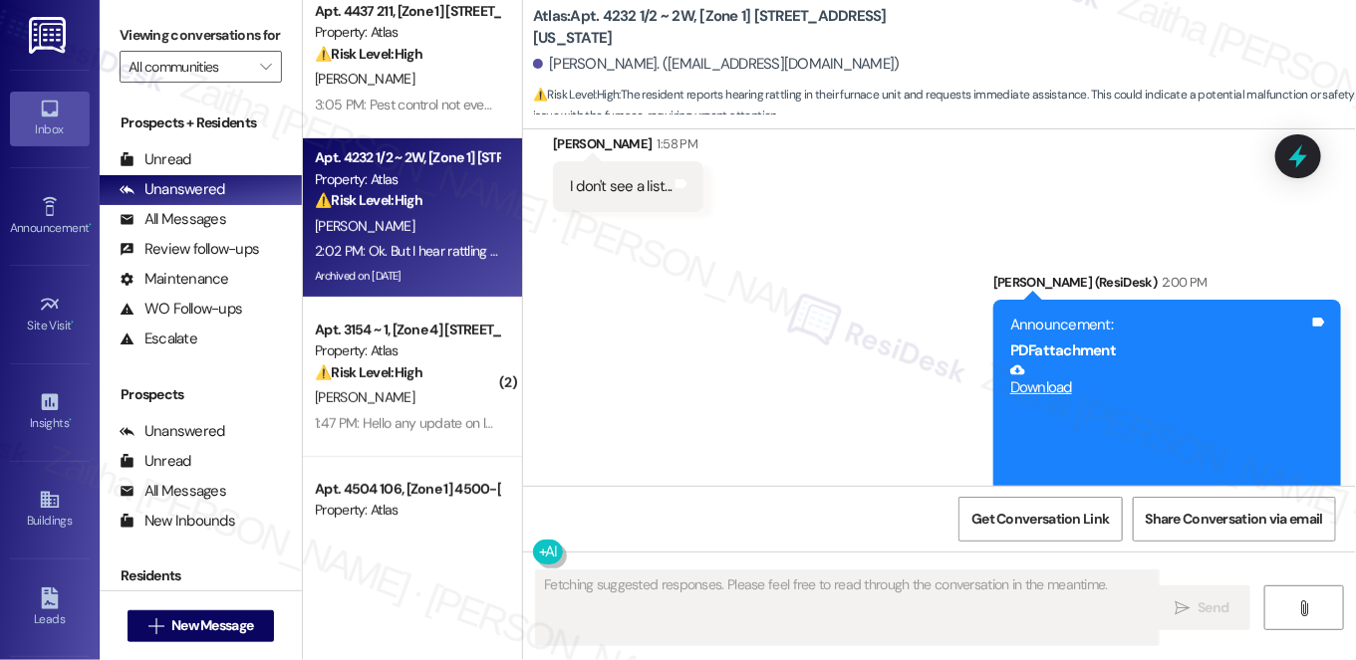
scroll to position [12325, 0]
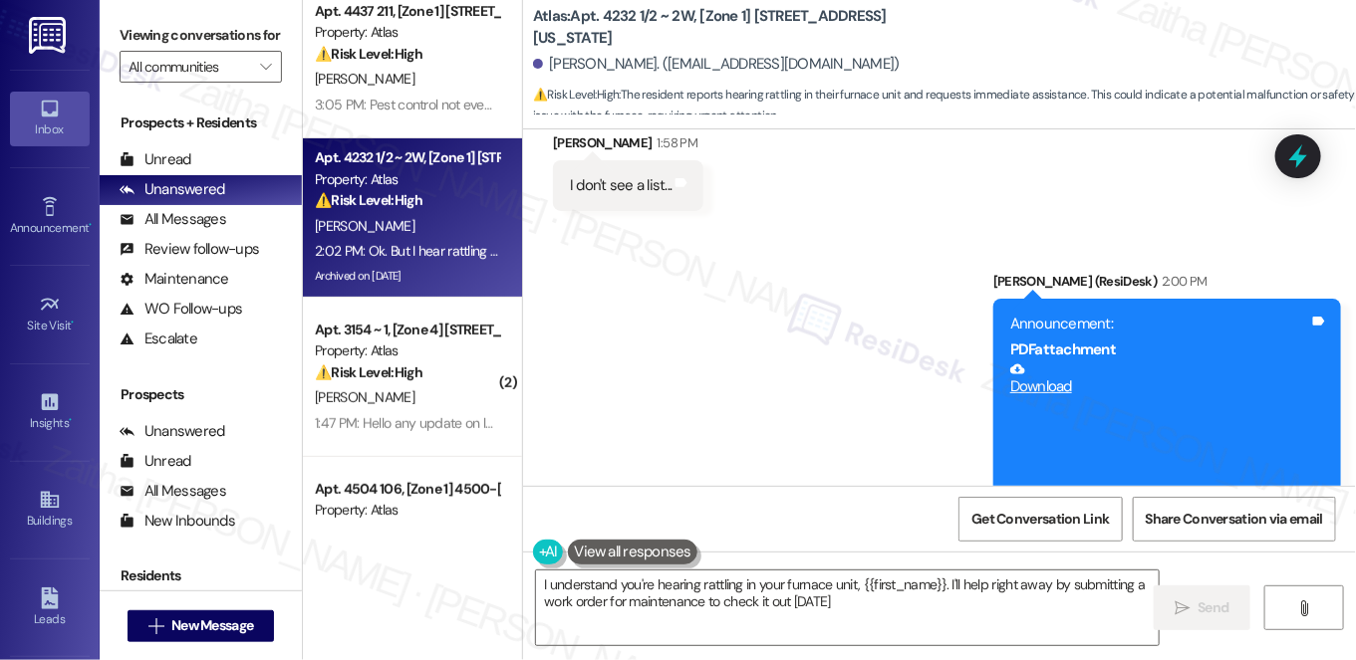
type textarea "I understand you're hearing rattling in your furnace unit, {{first_name}}. I'll…"
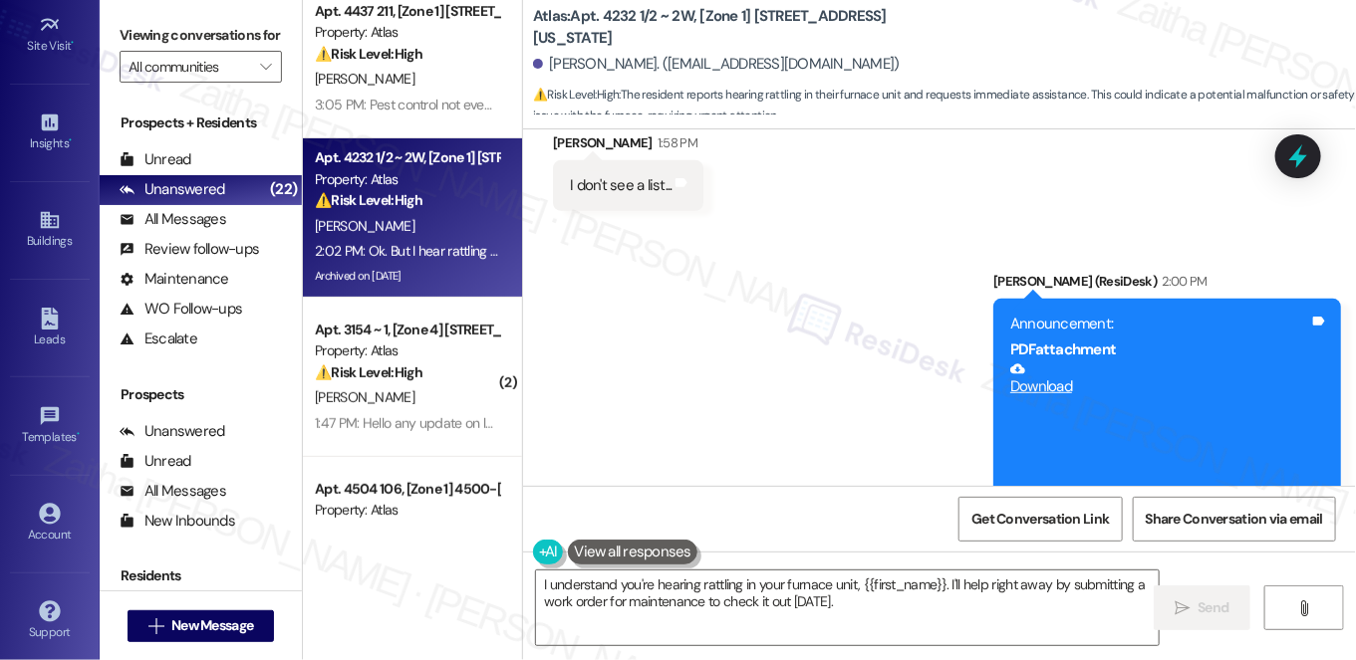
scroll to position [282, 0]
click at [42, 523] on div "Account" at bounding box center [50, 533] width 100 height 20
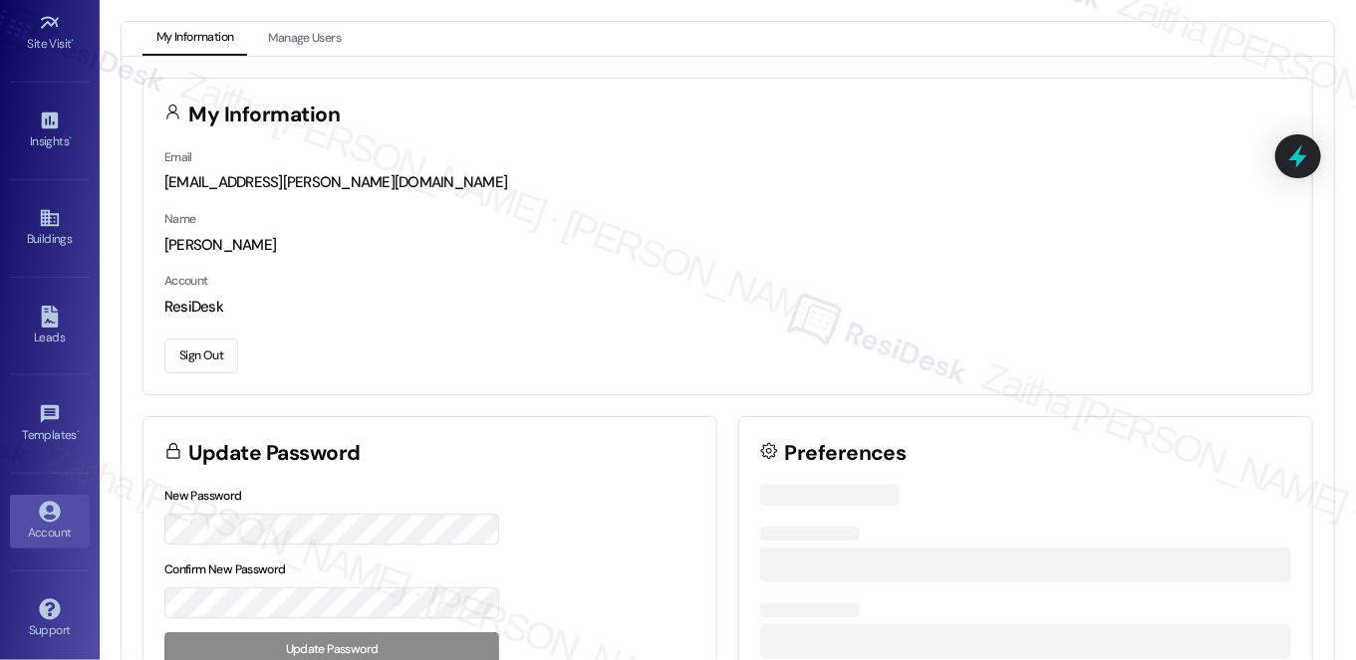
click at [209, 354] on button "Sign Out" at bounding box center [201, 356] width 74 height 35
